Goal: Task Accomplishment & Management: Use online tool/utility

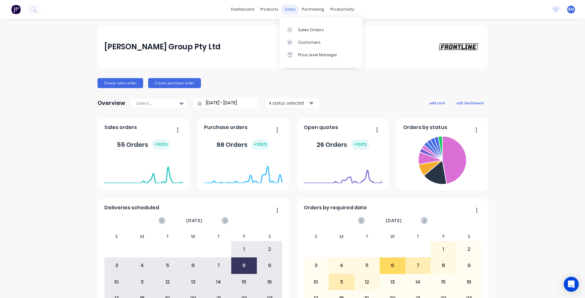
click at [285, 8] on div "sales" at bounding box center [290, 9] width 17 height 9
click at [300, 29] on div "Sales Orders" at bounding box center [311, 30] width 26 height 6
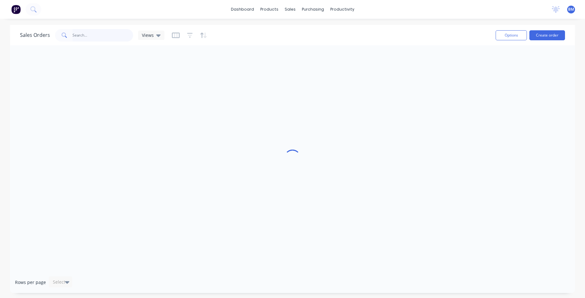
click at [96, 41] on input "text" at bounding box center [103, 35] width 61 height 13
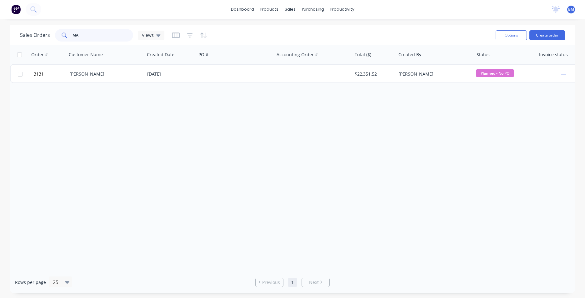
type input "M"
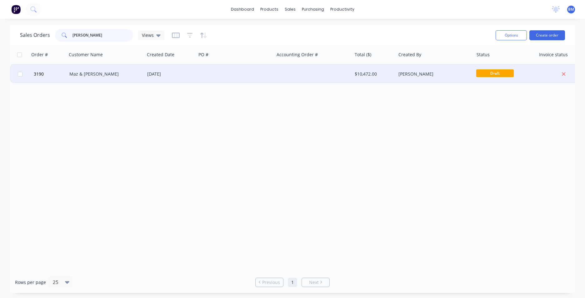
type input "[PERSON_NAME]"
click at [104, 75] on div "Maz & [PERSON_NAME]" at bounding box center [103, 74] width 69 height 6
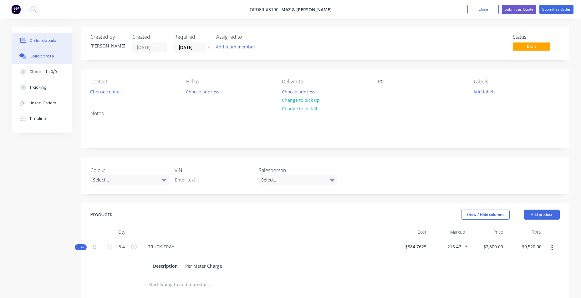
click at [61, 58] on button "Collaborate" at bounding box center [41, 56] width 59 height 16
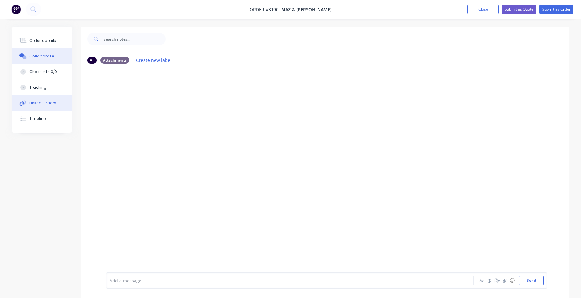
click at [41, 108] on button "Linked Orders" at bounding box center [41, 103] width 59 height 16
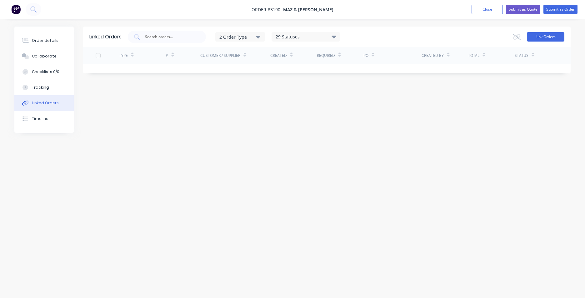
click at [548, 38] on button "Link Orders" at bounding box center [546, 36] width 38 height 9
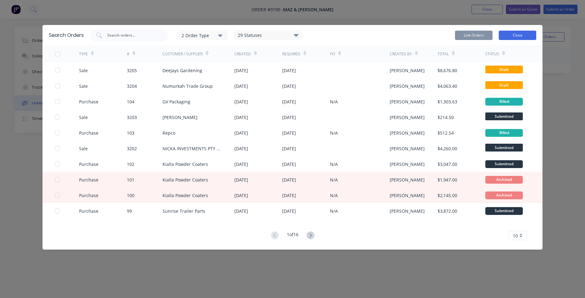
click at [512, 38] on button "Close" at bounding box center [518, 35] width 38 height 9
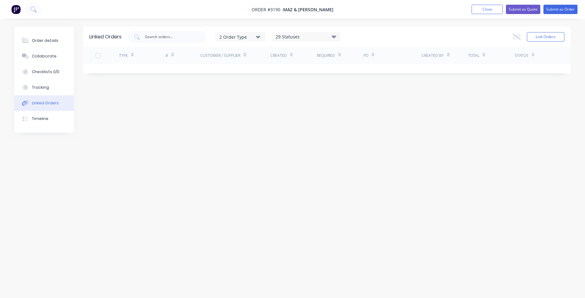
click at [39, 102] on div "Linked Orders" at bounding box center [45, 103] width 27 height 6
click at [166, 108] on div "Linked Orders 2 Order Type 29 Statuses Sales Order Status All Archived Draft Qu…" at bounding box center [292, 137] width 557 height 221
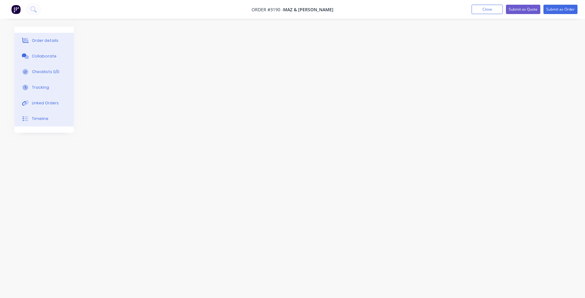
click at [18, 11] on img at bounding box center [15, 9] width 9 height 9
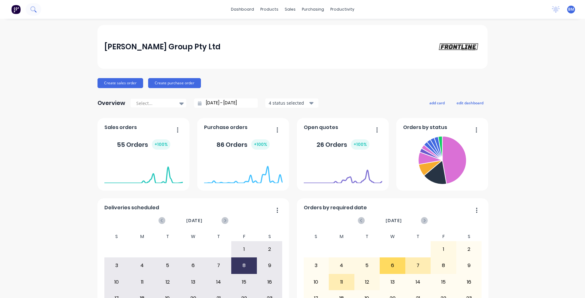
click at [33, 8] on icon at bounding box center [33, 9] width 6 height 6
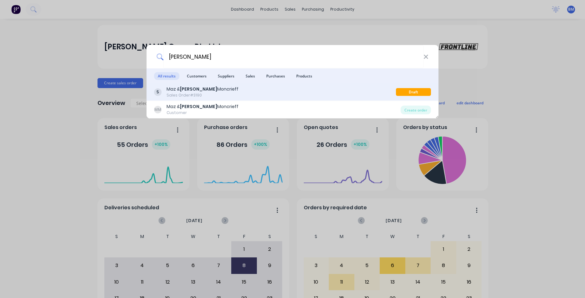
type input "[PERSON_NAME]"
click at [212, 94] on div "Maz & [PERSON_NAME] Sales Order #3190" at bounding box center [275, 92] width 242 height 12
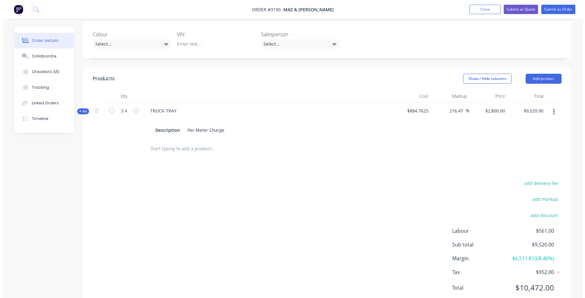
scroll to position [125, 0]
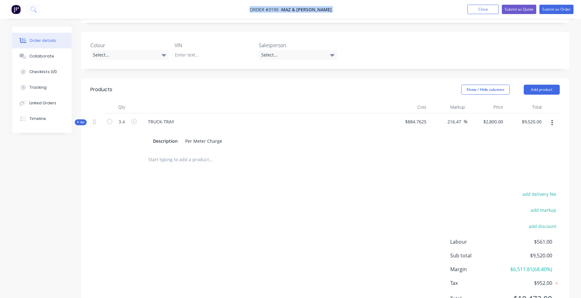
drag, startPoint x: 334, startPoint y: 8, endPoint x: 250, endPoint y: 10, distance: 84.5
click at [250, 10] on nav "Order #3190 - Maz & [PERSON_NAME] Add product Close Submit as Quote Submit as O…" at bounding box center [290, 9] width 581 height 19
copy div "Order #3190 - Maz & [PERSON_NAME] Add product Close Submit as Quote Submit as O…"
click at [30, 8] on button at bounding box center [34, 9] width 16 height 13
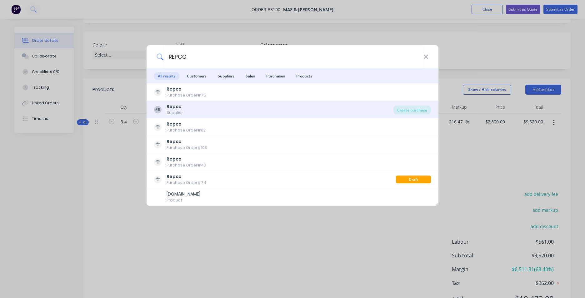
type input "REPCO"
click at [227, 113] on div "RR Repco Supplier" at bounding box center [274, 110] width 240 height 12
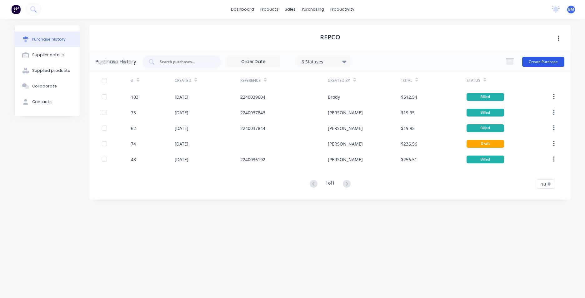
click at [531, 62] on button "Create Purchase" at bounding box center [544, 62] width 42 height 10
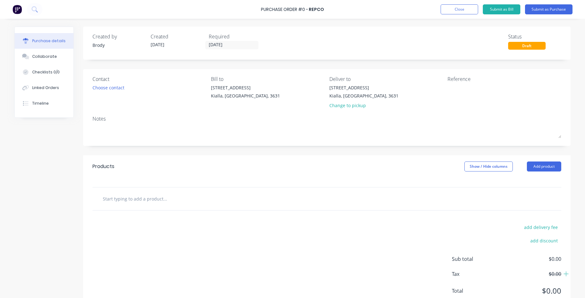
click at [127, 200] on input "text" at bounding box center [165, 199] width 125 height 13
drag, startPoint x: 127, startPoint y: 200, endPoint x: 536, endPoint y: 165, distance: 410.6
click at [536, 165] on button "Add product" at bounding box center [544, 167] width 34 height 10
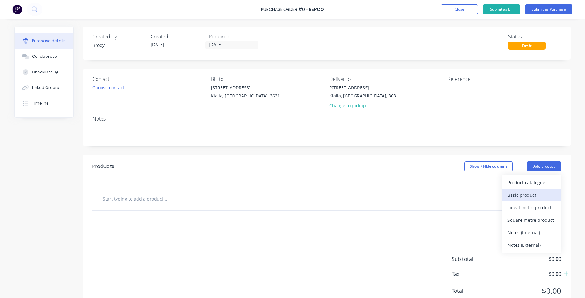
click at [534, 195] on div "Basic product" at bounding box center [532, 195] width 48 height 9
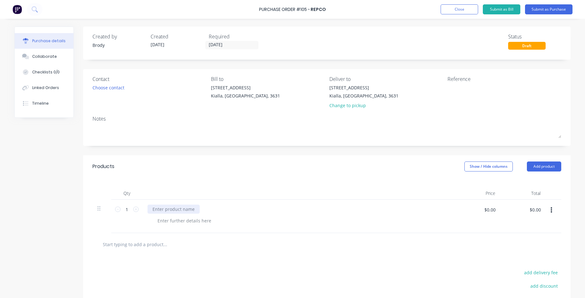
click at [158, 209] on div at bounding box center [174, 209] width 52 height 9
paste div
click at [171, 219] on div at bounding box center [185, 220] width 64 height 9
paste div
click at [542, 8] on button "Submit as Purchase" at bounding box center [549, 9] width 48 height 10
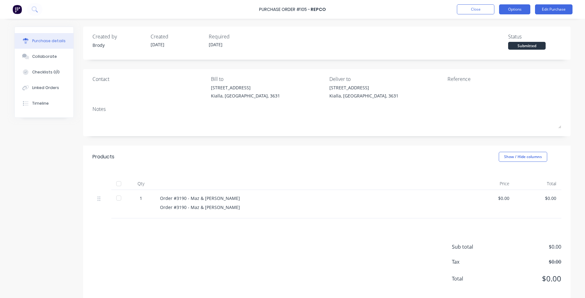
click at [520, 11] on button "Options" at bounding box center [514, 9] width 31 height 10
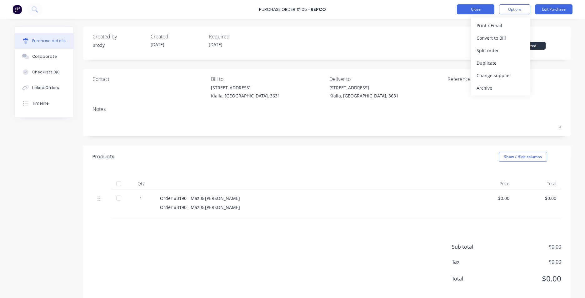
click at [485, 9] on button "Close" at bounding box center [476, 9] width 38 height 10
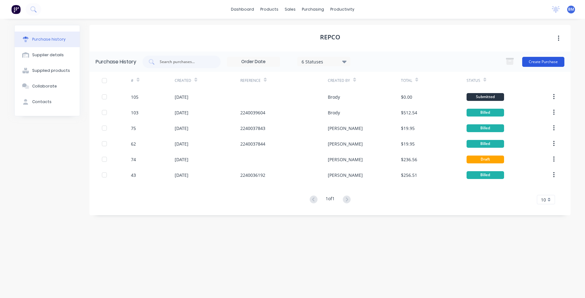
click at [542, 59] on button "Create Purchase" at bounding box center [544, 62] width 42 height 10
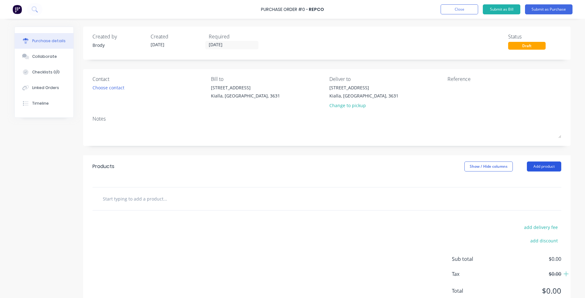
click at [543, 170] on button "Add product" at bounding box center [544, 167] width 34 height 10
click at [542, 166] on button "Add product" at bounding box center [544, 167] width 34 height 10
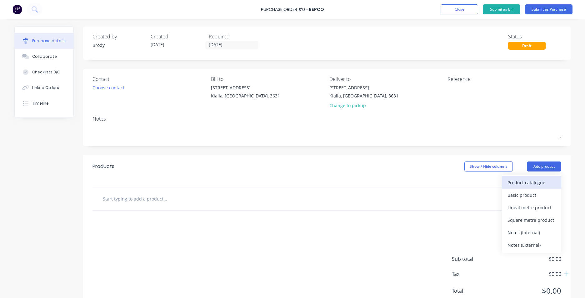
click at [534, 186] on div "Product catalogue" at bounding box center [532, 182] width 48 height 9
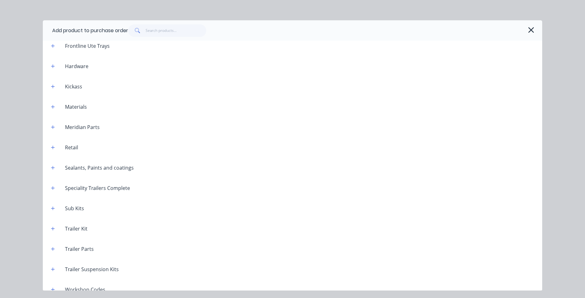
scroll to position [521, 0]
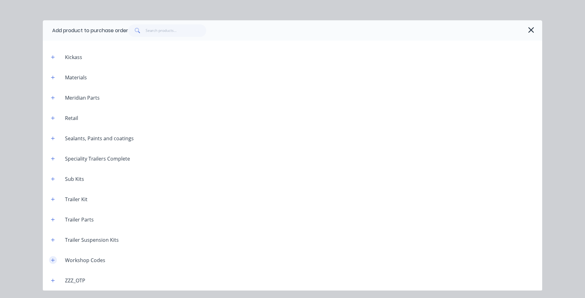
click at [51, 262] on icon "button" at bounding box center [53, 260] width 4 height 4
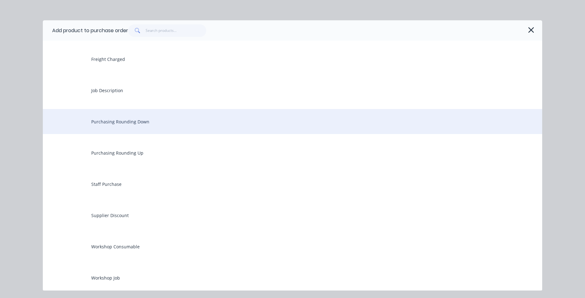
scroll to position [833, 0]
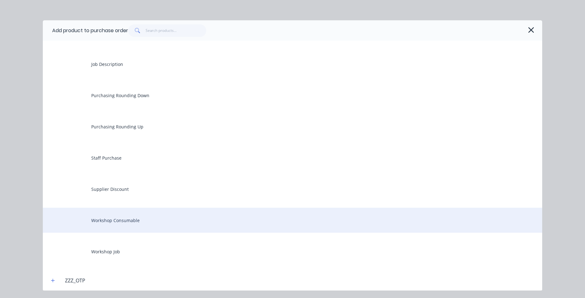
click at [66, 227] on div "Workshop Consumable" at bounding box center [293, 220] width 500 height 25
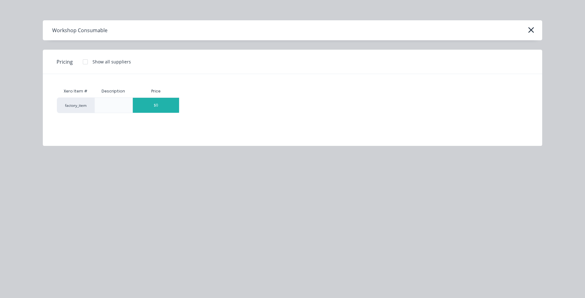
click at [156, 108] on div "$0" at bounding box center [156, 105] width 46 height 15
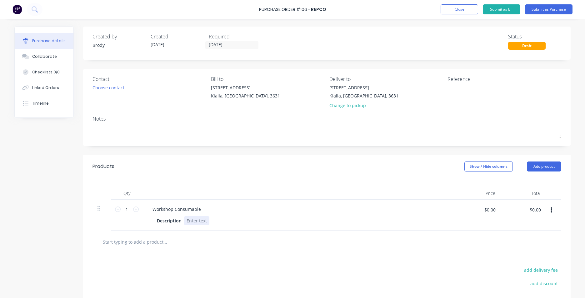
click at [199, 223] on div at bounding box center [196, 220] width 25 height 9
click at [214, 253] on div at bounding box center [327, 242] width 469 height 23
drag, startPoint x: 324, startPoint y: 8, endPoint x: 317, endPoint y: 9, distance: 6.6
click at [316, 9] on div "Repco" at bounding box center [318, 9] width 15 height 7
drag, startPoint x: 317, startPoint y: 9, endPoint x: 357, endPoint y: 12, distance: 39.8
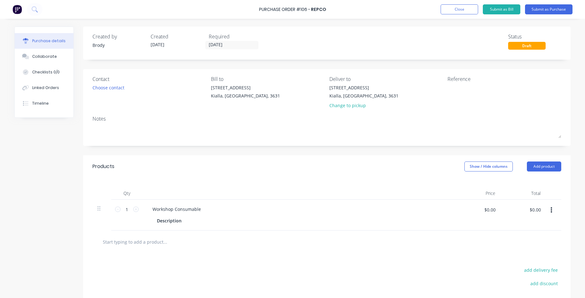
click at [357, 12] on div "Purchase Order #106 - Repco Add product Close Submit as Bill Submit as Purchase" at bounding box center [292, 9] width 585 height 19
drag, startPoint x: 318, startPoint y: 10, endPoint x: 259, endPoint y: 10, distance: 59.1
click at [259, 10] on div "Purchase Order #106 - Repco Add product Close Submit as Bill Submit as Purchase" at bounding box center [292, 9] width 585 height 19
copy div "Purchase Order #106 - Repco Add product Close Submit as Bill Submit as Purchase"
